Goal: Information Seeking & Learning: Learn about a topic

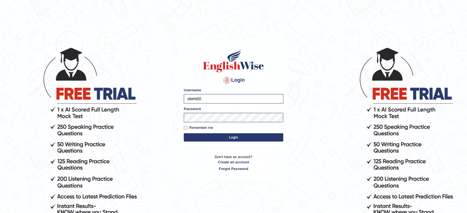
type input "KaurRavinder"
click at [248, 135] on button "Login" at bounding box center [234, 138] width 100 height 8
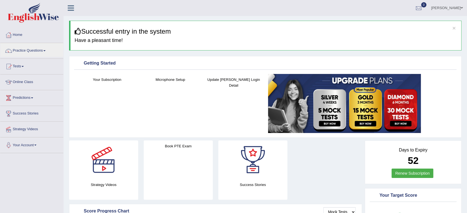
click at [19, 47] on link "Practice Questions" at bounding box center [31, 50] width 63 height 14
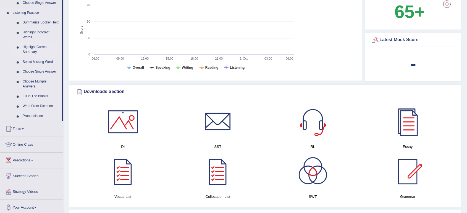
scroll to position [229, 0]
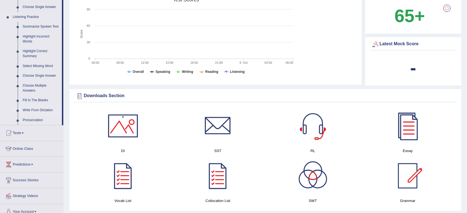
click at [45, 108] on link "Write From Dictation" at bounding box center [41, 111] width 42 height 10
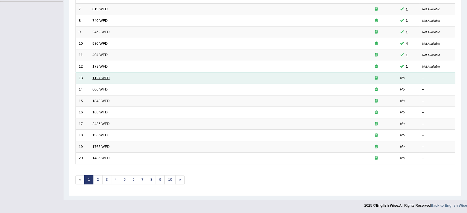
click at [104, 77] on link "1127 WFD" at bounding box center [101, 78] width 17 height 4
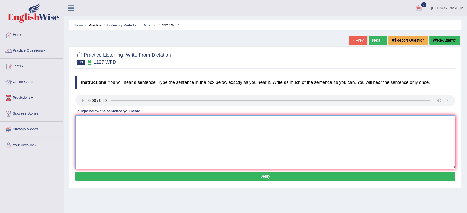
click at [118, 127] on textarea at bounding box center [265, 143] width 380 height 54
click at [339, 149] on textarea at bounding box center [265, 143] width 380 height 54
click at [45, 49] on link "Practice Questions" at bounding box center [31, 50] width 63 height 14
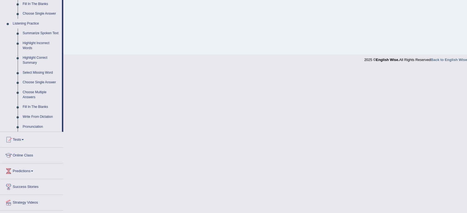
scroll to position [224, 0]
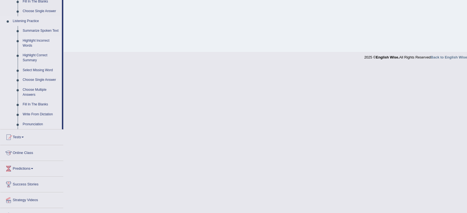
click at [38, 40] on link "Highlight Incorrect Words" at bounding box center [41, 43] width 42 height 15
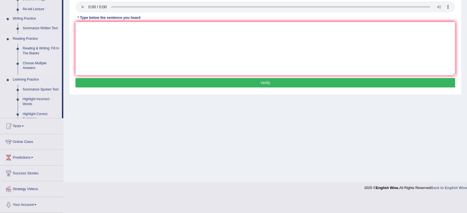
scroll to position [77, 0]
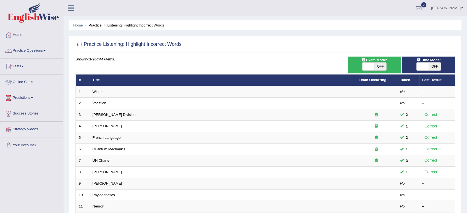
scroll to position [84, 0]
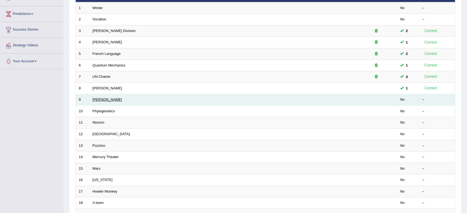
click at [96, 99] on link "[PERSON_NAME]" at bounding box center [108, 100] width 30 height 4
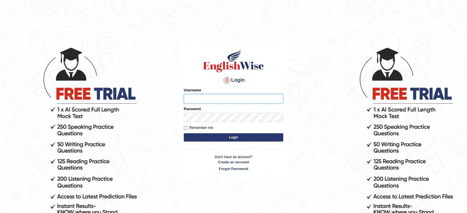
type input "KaurRavinder"
click at [240, 98] on input "KaurRavinder" at bounding box center [234, 98] width 100 height 9
click at [245, 137] on button "Login" at bounding box center [234, 138] width 100 height 8
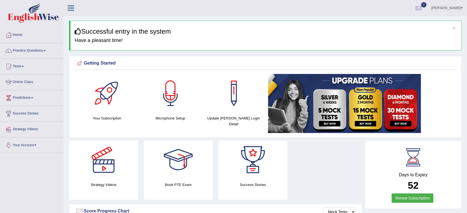
click at [451, 9] on link "Ravinder Kaur" at bounding box center [447, 7] width 40 height 14
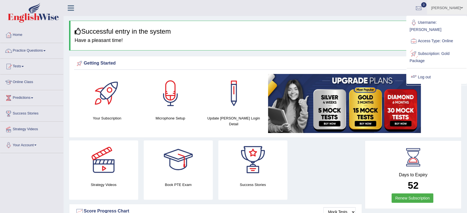
click at [427, 71] on link "Log out" at bounding box center [437, 77] width 60 height 13
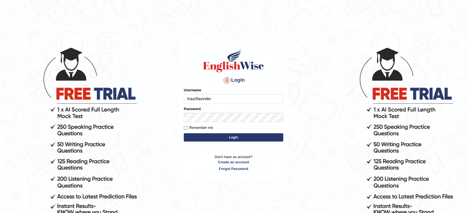
click at [224, 101] on input "KaurRavinder" at bounding box center [234, 98] width 100 height 9
type input "Beethi"
click at [241, 134] on button "Login" at bounding box center [234, 138] width 100 height 8
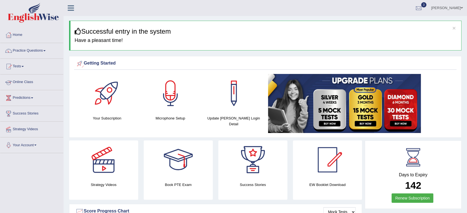
click at [30, 80] on link "Online Class" at bounding box center [31, 82] width 63 height 14
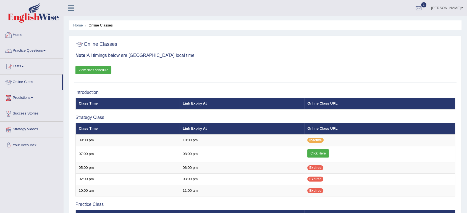
click at [20, 35] on link "Home" at bounding box center [31, 34] width 63 height 14
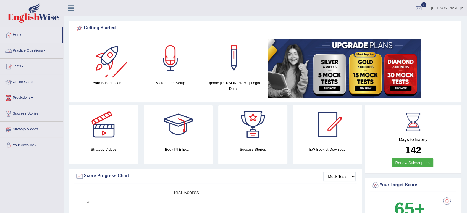
click at [40, 49] on link "Practice Questions" at bounding box center [31, 50] width 63 height 14
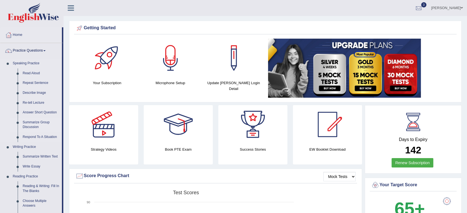
click at [30, 122] on link "Summarize Group Discussion" at bounding box center [41, 125] width 42 height 15
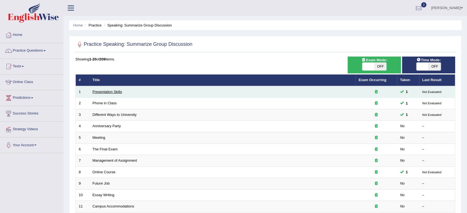
click at [113, 92] on link "Presentation Skills" at bounding box center [108, 92] width 30 height 4
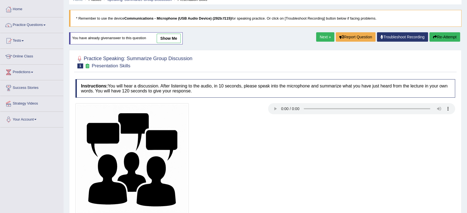
scroll to position [26, 0]
click at [170, 39] on link "show me" at bounding box center [169, 38] width 24 height 9
click at [173, 35] on div "Home Practice Speaking: Summarize Group Discussion Presentation Skills * Rememb…" at bounding box center [266, 112] width 404 height 276
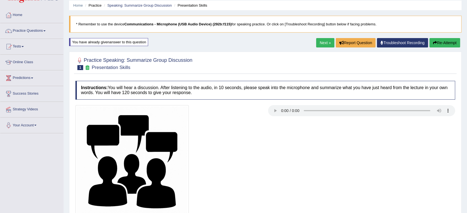
scroll to position [0, 0]
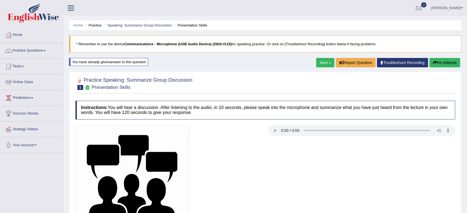
click at [322, 61] on link "Next »" at bounding box center [325, 62] width 18 height 9
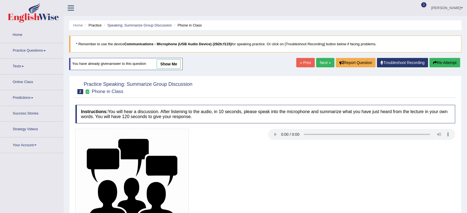
click at [168, 66] on link "show me" at bounding box center [169, 63] width 24 height 9
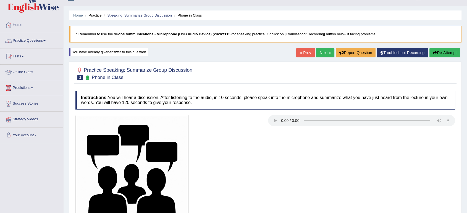
scroll to position [9, 0]
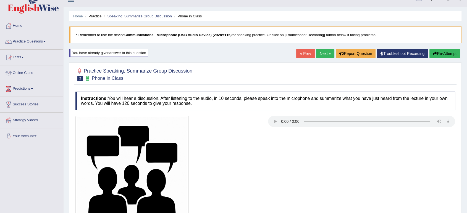
click at [143, 15] on link "Speaking: Summarize Group Discussion" at bounding box center [139, 16] width 64 height 4
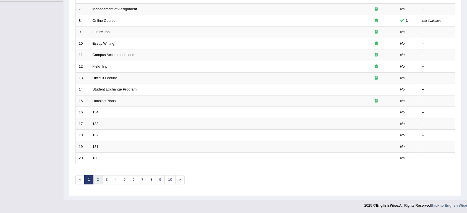
click at [98, 178] on link "2" at bounding box center [97, 180] width 9 height 9
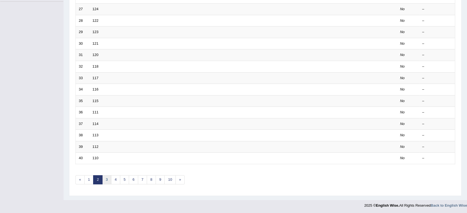
scroll to position [152, 0]
click at [103, 178] on link "3" at bounding box center [106, 180] width 9 height 9
click at [116, 181] on link "4" at bounding box center [115, 180] width 9 height 9
click at [126, 183] on link "5" at bounding box center [124, 180] width 9 height 9
click at [132, 183] on link "6" at bounding box center [133, 180] width 9 height 9
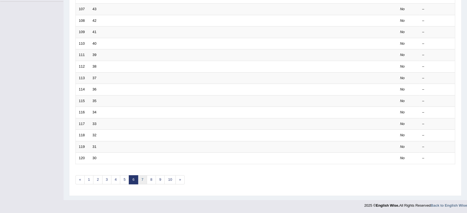
click at [139, 178] on link "7" at bounding box center [142, 180] width 9 height 9
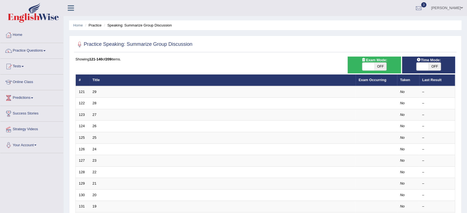
click at [378, 63] on span "OFF" at bounding box center [381, 67] width 12 height 8
checkbox input "true"
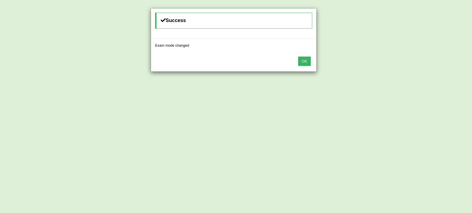
click at [301, 63] on button "OK" at bounding box center [304, 61] width 13 height 9
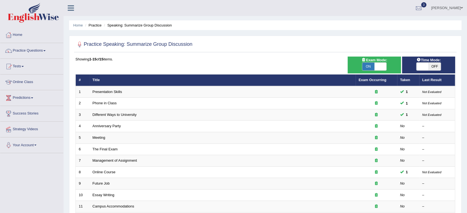
click at [368, 66] on span "ON" at bounding box center [368, 67] width 12 height 8
checkbox input "false"
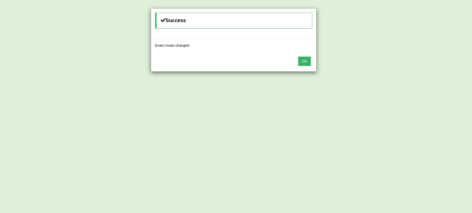
click at [303, 59] on button "OK" at bounding box center [304, 61] width 13 height 9
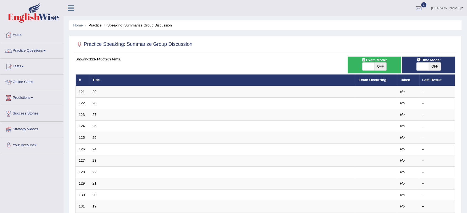
scroll to position [152, 0]
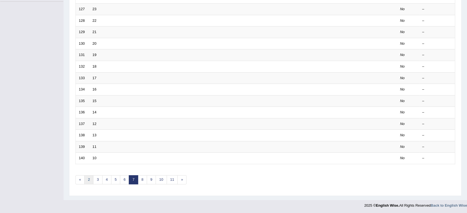
click at [91, 176] on link "2" at bounding box center [88, 180] width 9 height 9
click at [88, 179] on link "1" at bounding box center [88, 180] width 9 height 9
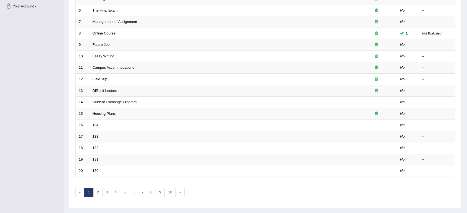
scroll to position [152, 0]
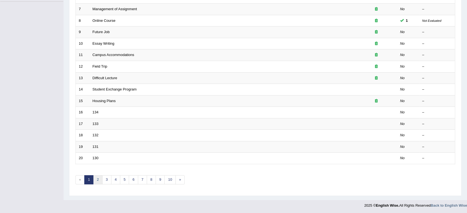
click at [98, 179] on link "2" at bounding box center [97, 180] width 9 height 9
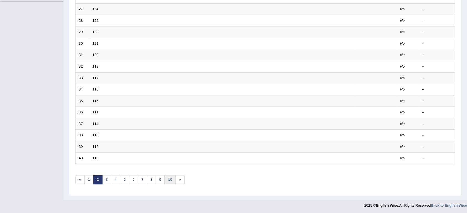
click at [166, 178] on link "10" at bounding box center [169, 180] width 11 height 9
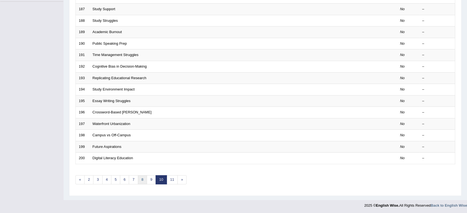
click at [143, 177] on link "8" at bounding box center [142, 180] width 9 height 9
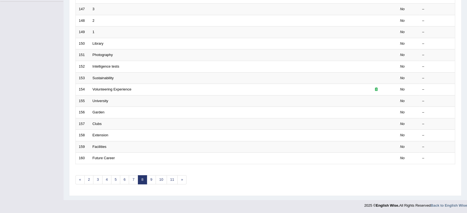
scroll to position [152, 0]
click at [124, 177] on link "6" at bounding box center [124, 180] width 9 height 9
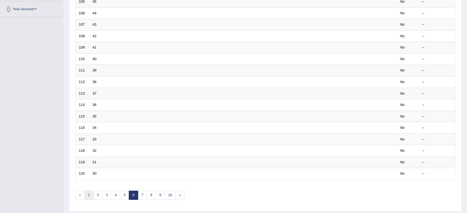
click at [85, 192] on link "1" at bounding box center [88, 195] width 9 height 9
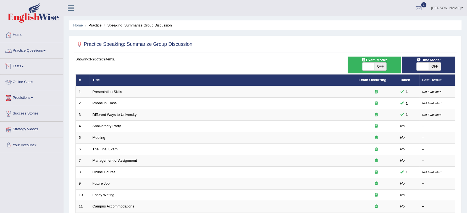
click at [42, 49] on link "Practice Questions" at bounding box center [31, 50] width 63 height 14
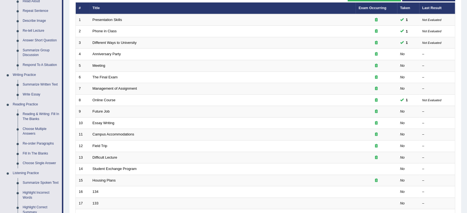
scroll to position [72, 0]
click at [40, 64] on link "Respond To A Situation" at bounding box center [41, 65] width 42 height 10
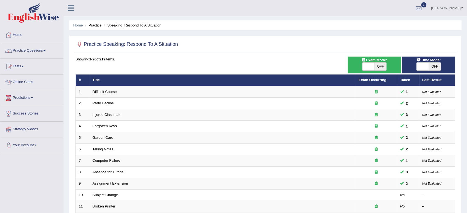
click at [378, 62] on div "ON OFF" at bounding box center [374, 66] width 25 height 8
click at [381, 69] on span "OFF" at bounding box center [381, 67] width 12 height 8
checkbox input "true"
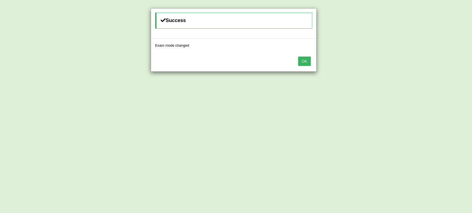
click at [302, 66] on button "OK" at bounding box center [304, 61] width 13 height 9
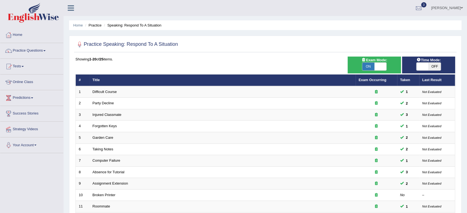
click at [365, 66] on span "ON" at bounding box center [368, 67] width 12 height 8
checkbox input "false"
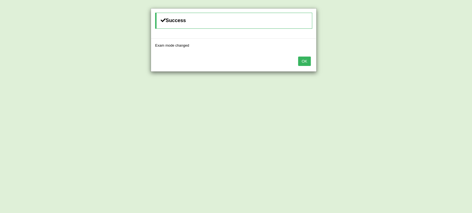
click at [302, 59] on button "OK" at bounding box center [304, 61] width 13 height 9
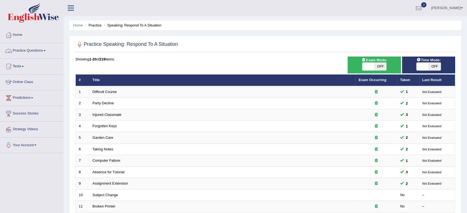
click at [42, 48] on link "Practice Questions" at bounding box center [31, 50] width 63 height 14
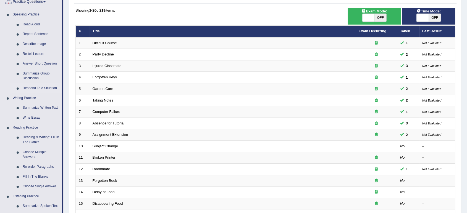
scroll to position [49, 0]
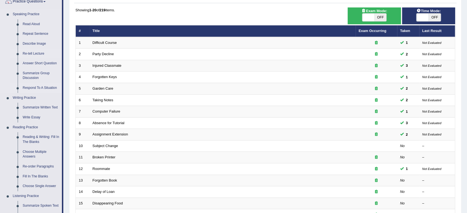
click at [37, 51] on link "Re-tell Lecture" at bounding box center [41, 54] width 42 height 10
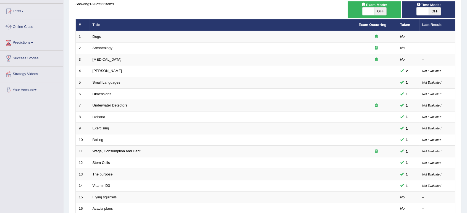
scroll to position [86, 0]
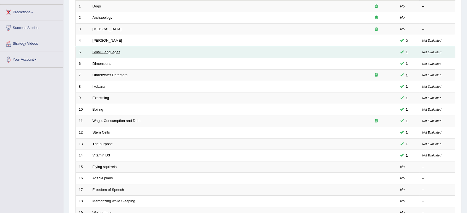
click at [115, 53] on link "Small Languages" at bounding box center [107, 52] width 28 height 4
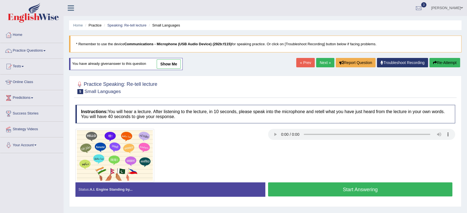
click at [171, 60] on link "show me" at bounding box center [169, 63] width 24 height 9
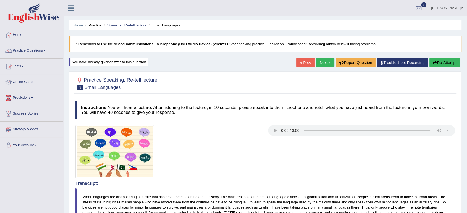
click at [323, 64] on link "Next »" at bounding box center [325, 62] width 18 height 9
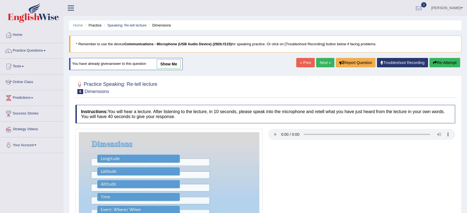
click at [174, 60] on link "show me" at bounding box center [169, 63] width 24 height 9
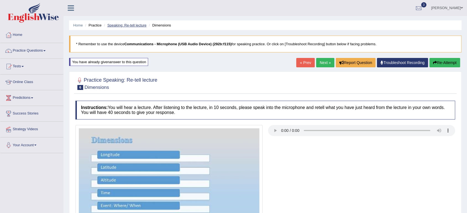
drag, startPoint x: 134, startPoint y: 29, endPoint x: 137, endPoint y: 24, distance: 5.2
click at [137, 24] on ul "Home Practice Speaking: Re-tell lecture Dimensions" at bounding box center [265, 25] width 393 height 10
click at [137, 24] on link "Speaking: Re-tell lecture" at bounding box center [126, 25] width 39 height 4
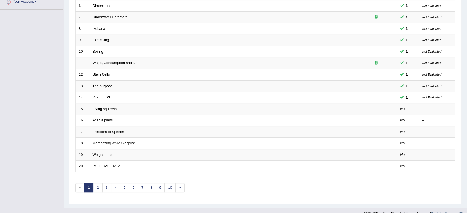
click at [97, 51] on link "Boiling" at bounding box center [98, 51] width 11 height 4
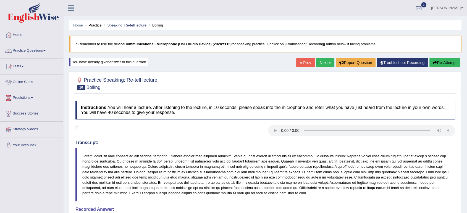
click at [326, 62] on link "Next »" at bounding box center [325, 62] width 18 height 9
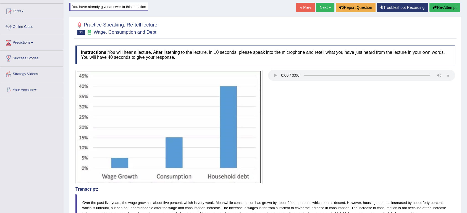
scroll to position [43, 0]
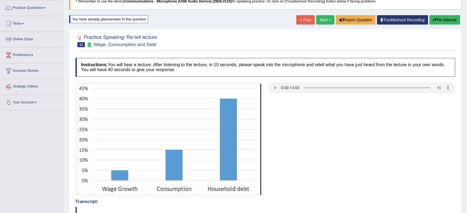
click at [325, 19] on link "Next »" at bounding box center [325, 19] width 18 height 9
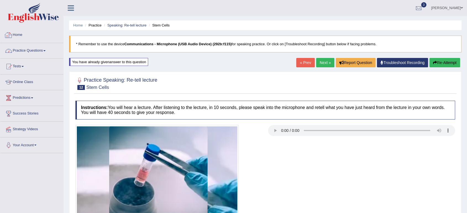
click at [36, 50] on link "Practice Questions" at bounding box center [31, 50] width 63 height 14
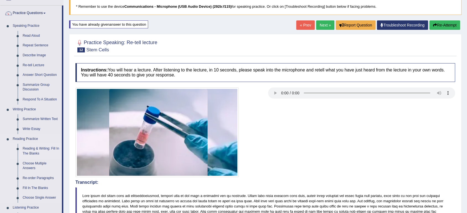
scroll to position [40, 0]
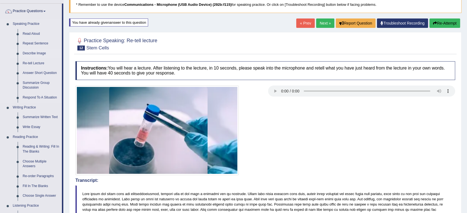
click at [42, 51] on link "Describe Image" at bounding box center [41, 54] width 42 height 10
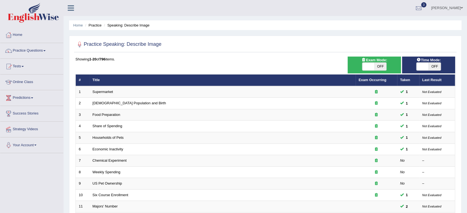
click at [101, 92] on link "Supermarket" at bounding box center [103, 92] width 20 height 4
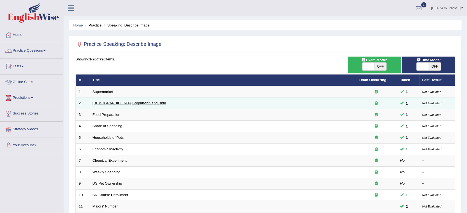
click at [128, 103] on link "[DEMOGRAPHIC_DATA] Population and Birth" at bounding box center [130, 103] width 74 height 4
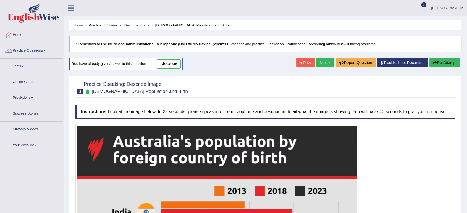
click at [170, 66] on link "show me" at bounding box center [169, 63] width 24 height 9
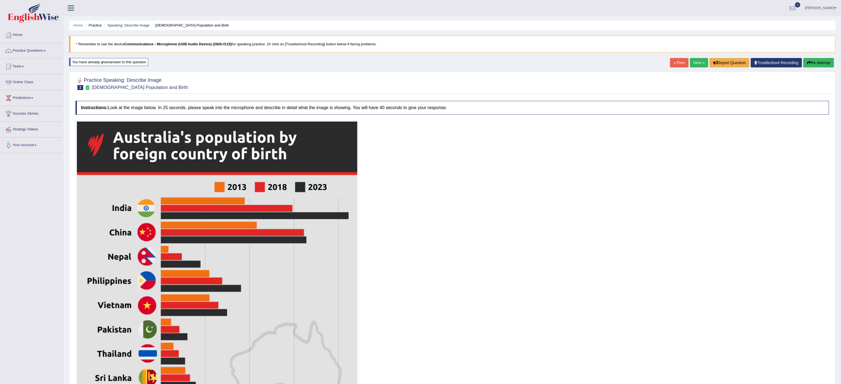
click at [467, 62] on link "Next »" at bounding box center [699, 62] width 18 height 9
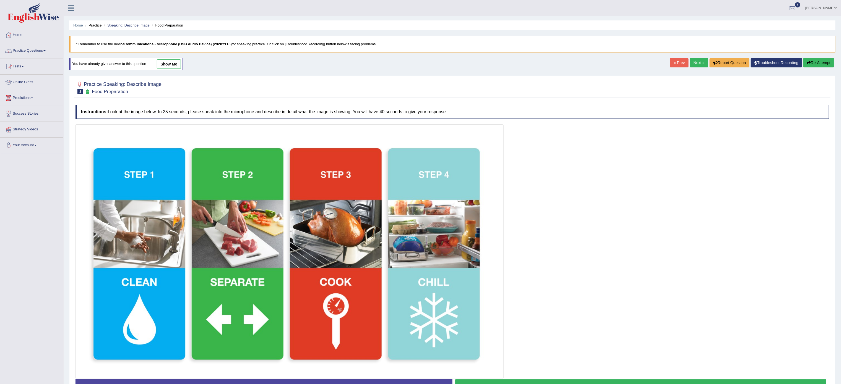
click at [173, 67] on link "show me" at bounding box center [169, 63] width 24 height 9
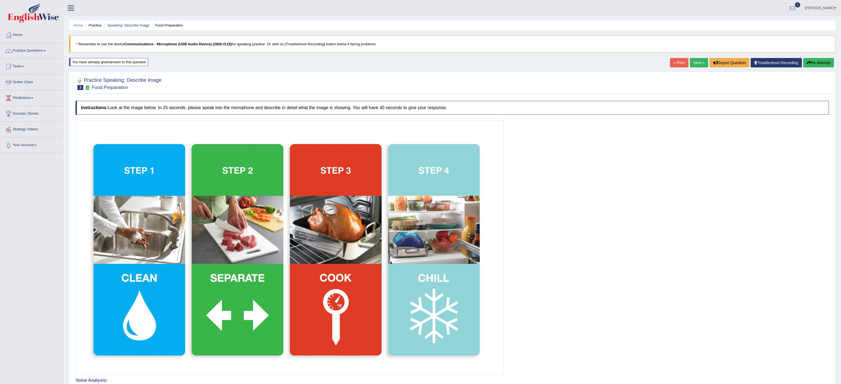
click at [171, 58] on div "Home Practice Speaking: Describe Image Food Preparation * Remember to use the d…" at bounding box center [452, 258] width 777 height 516
click at [40, 49] on link "Practice Questions" at bounding box center [31, 50] width 63 height 14
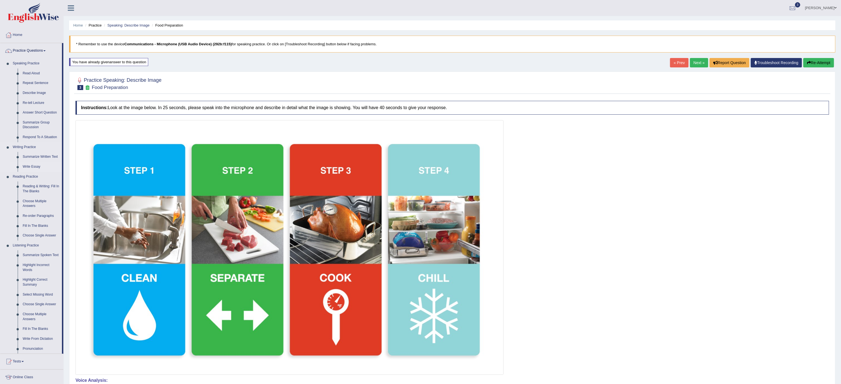
click at [34, 163] on link "Write Essay" at bounding box center [41, 167] width 42 height 10
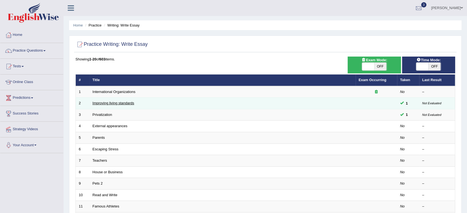
click at [120, 105] on link "Improving living standards" at bounding box center [114, 103] width 42 height 4
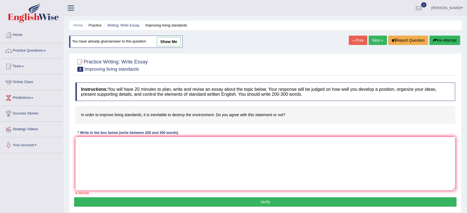
click at [172, 44] on link "show me" at bounding box center [169, 41] width 24 height 9
type textarea "The increasing influence of improving living standards on our lives has ignited…"
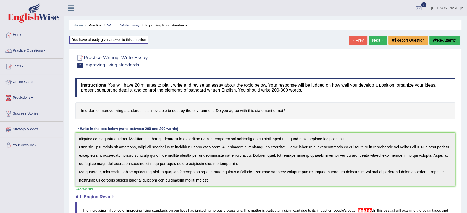
click at [372, 41] on link "Next »" at bounding box center [378, 40] width 18 height 9
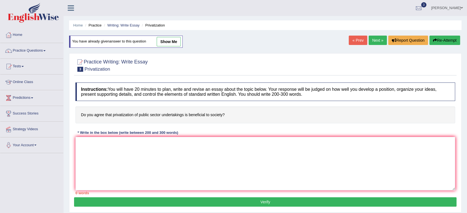
click at [174, 40] on link "show me" at bounding box center [169, 41] width 24 height 9
type textarea "The increasing influence of privatization of public sector on our lives has ign…"
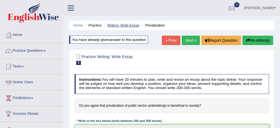
click at [129, 23] on link "Writing: Write Essay" at bounding box center [123, 25] width 32 height 4
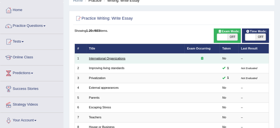
scroll to position [25, 0]
click at [119, 58] on link "International Organizations" at bounding box center [107, 58] width 36 height 3
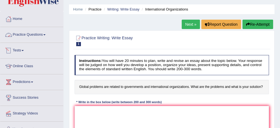
scroll to position [15, 0]
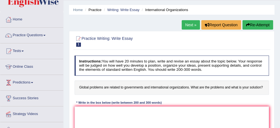
click at [32, 79] on link "Predictions" at bounding box center [31, 82] width 63 height 14
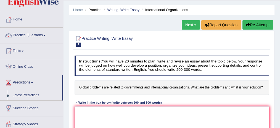
click at [30, 92] on link "Latest Predictions" at bounding box center [36, 95] width 52 height 10
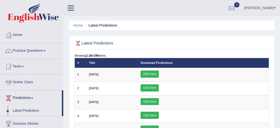
click at [34, 46] on link "Practice Questions" at bounding box center [31, 50] width 63 height 14
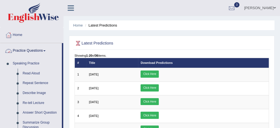
click at [39, 50] on link "Practice Questions" at bounding box center [31, 50] width 62 height 14
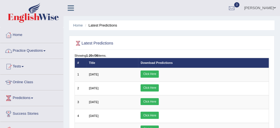
click at [39, 50] on link "Practice Questions" at bounding box center [31, 50] width 63 height 14
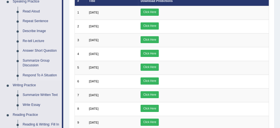
scroll to position [61, 0]
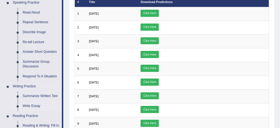
click at [36, 104] on link "Write Essay" at bounding box center [41, 106] width 42 height 10
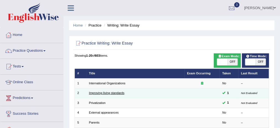
click at [115, 93] on link "Improving living standards" at bounding box center [106, 92] width 35 height 3
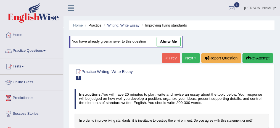
click at [166, 42] on link "show me" at bounding box center [169, 41] width 24 height 9
type textarea "The increasing influence of improving living standards on our lives has ignited…"
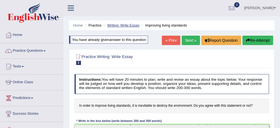
click at [117, 24] on link "Writing: Write Essay" at bounding box center [123, 25] width 32 height 4
